Goal: Information Seeking & Learning: Stay updated

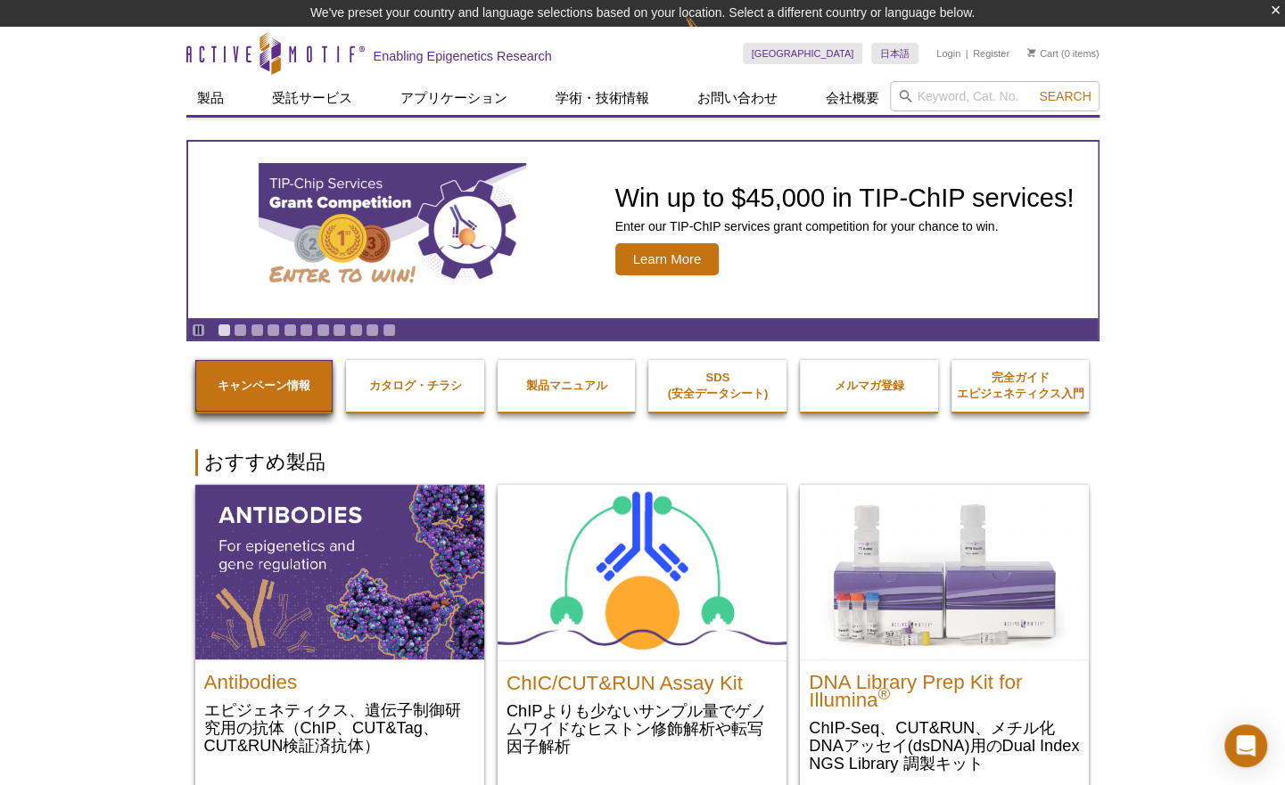
click at [258, 386] on strong "キャンペーン情報" at bounding box center [264, 385] width 93 height 13
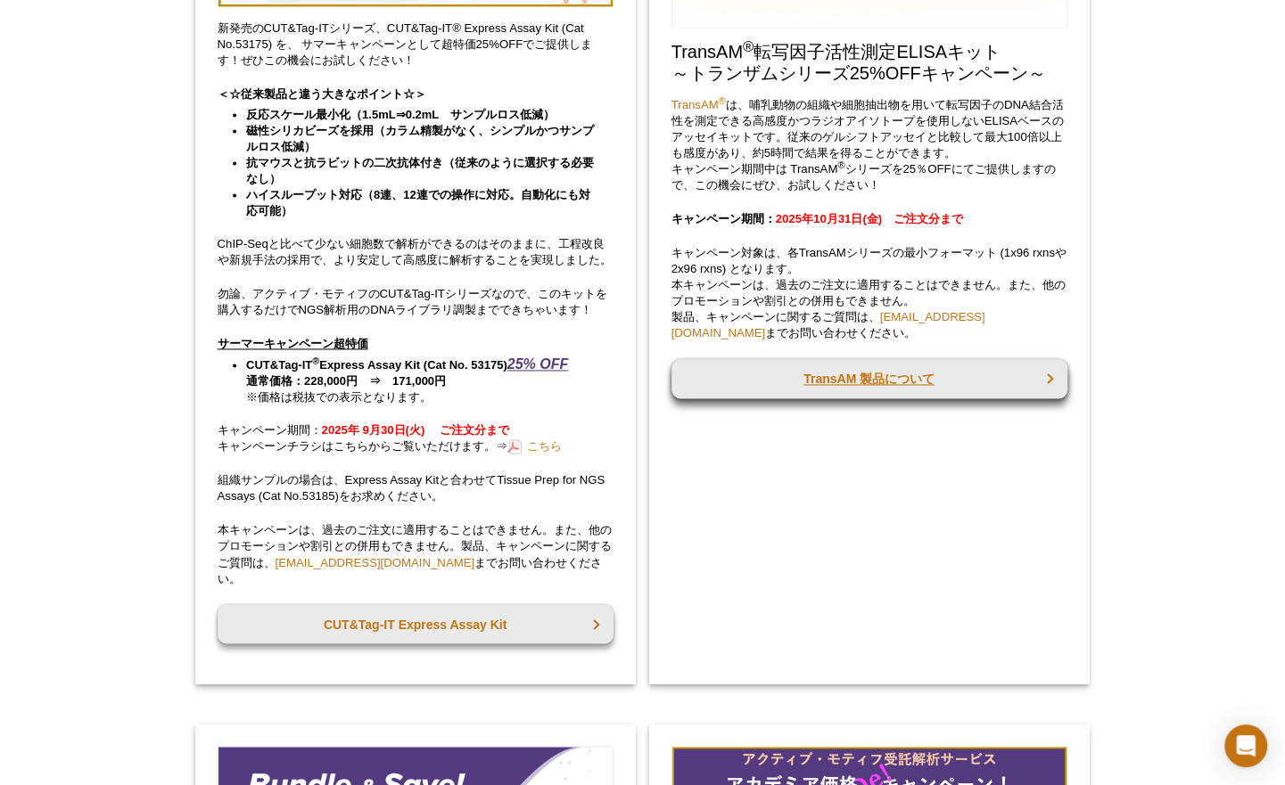
scroll to position [1311, 0]
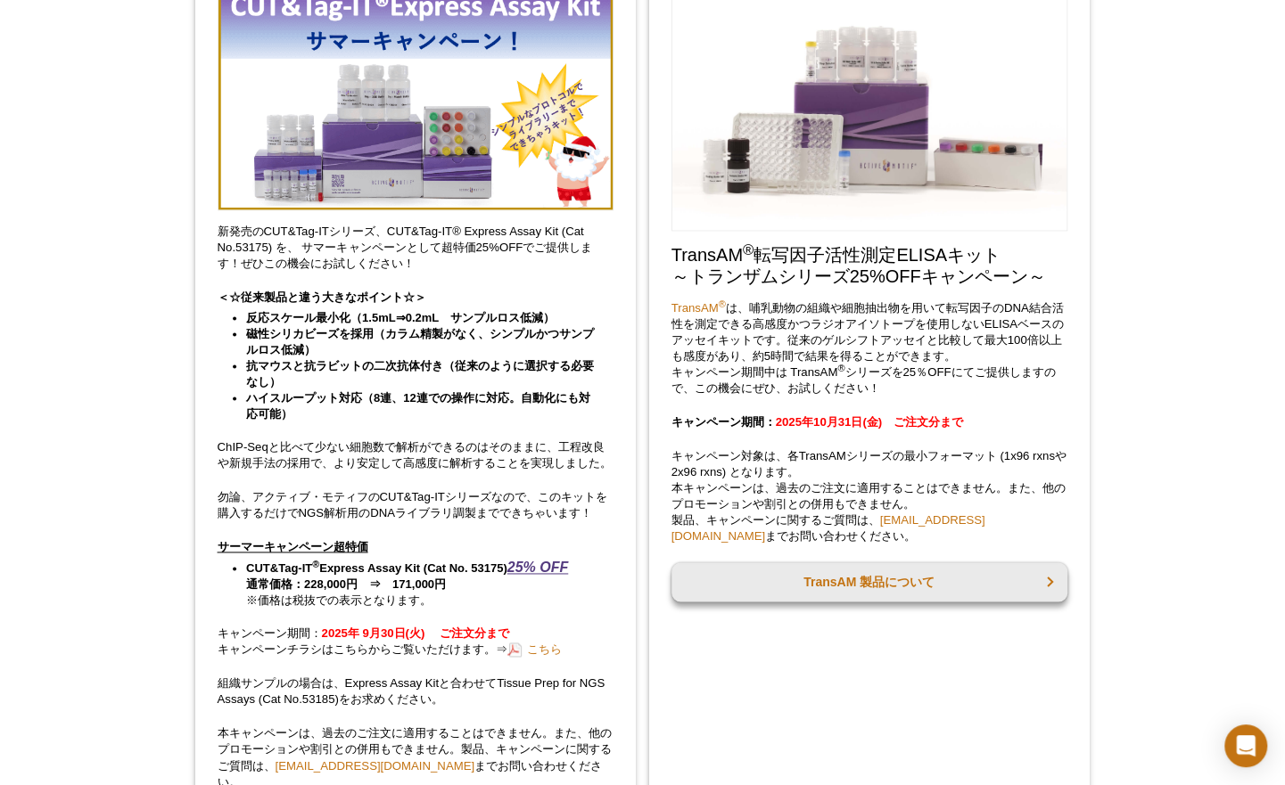
scroll to position [954, 0]
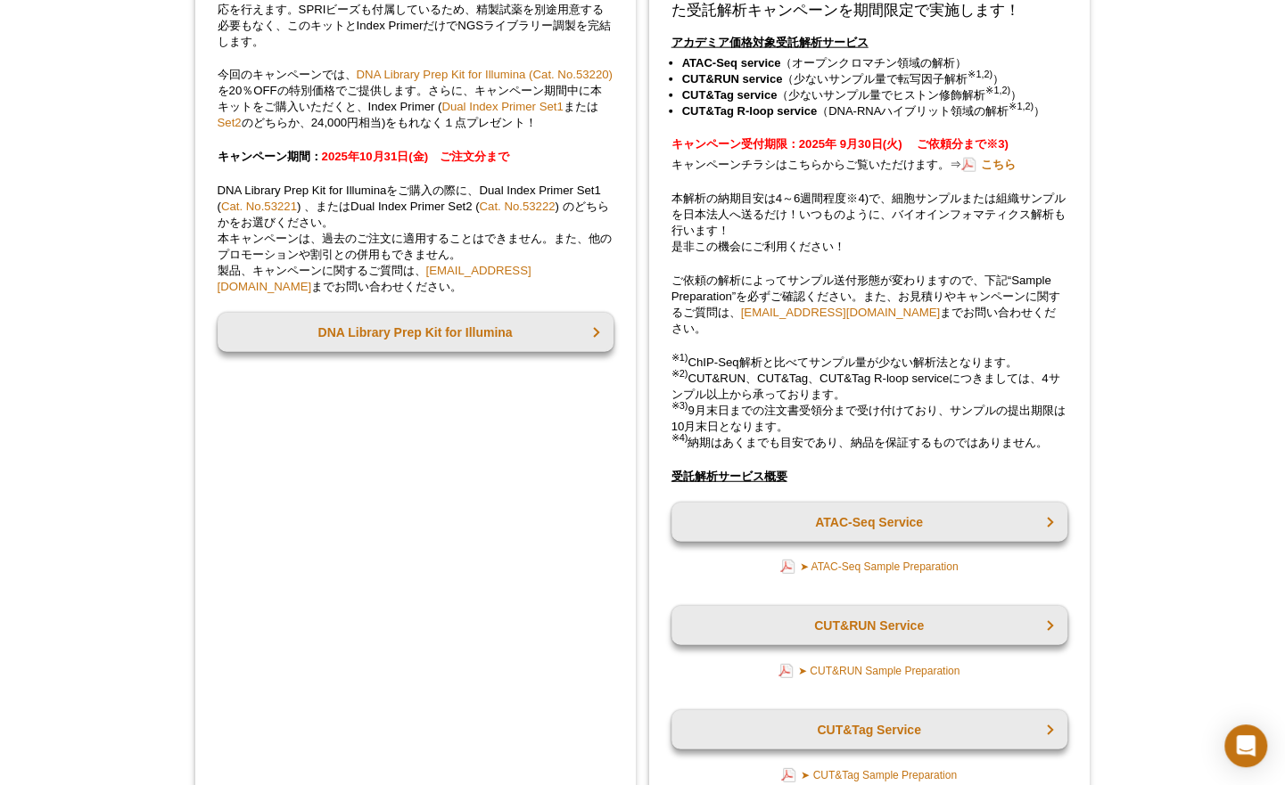
scroll to position [2675, 0]
